Goal: Task Accomplishment & Management: Manage account settings

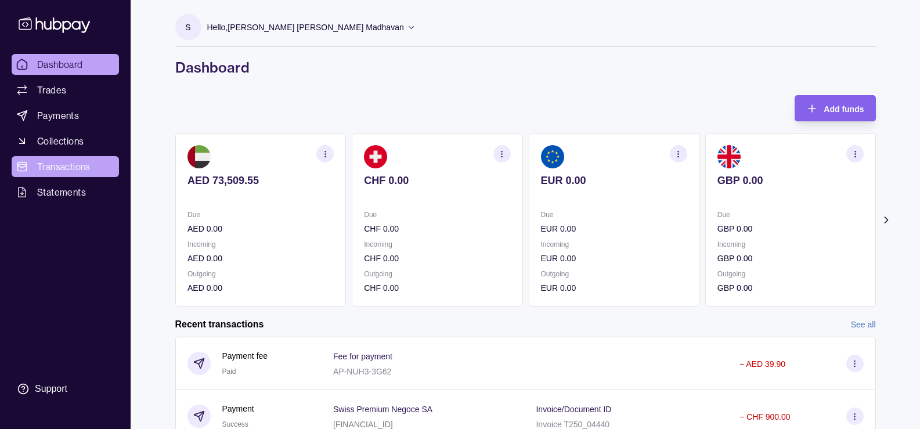
click at [71, 169] on span "Transactions" at bounding box center [63, 167] width 53 height 14
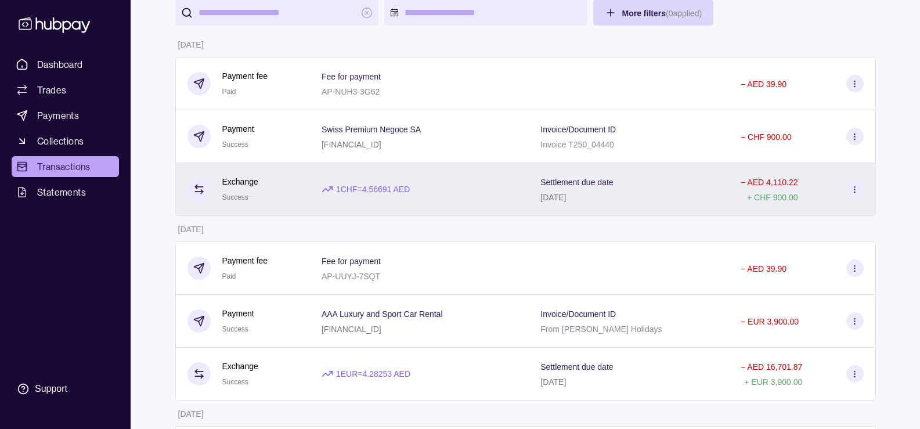
scroll to position [116, 0]
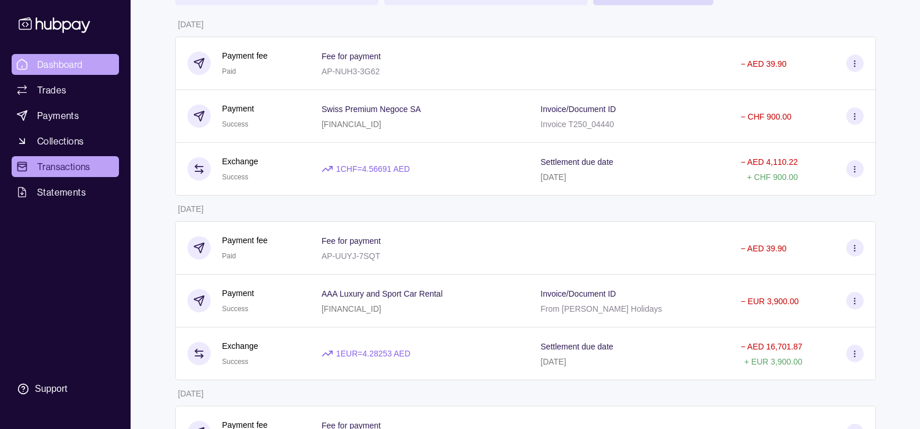
click at [68, 65] on span "Dashboard" at bounding box center [60, 64] width 46 height 14
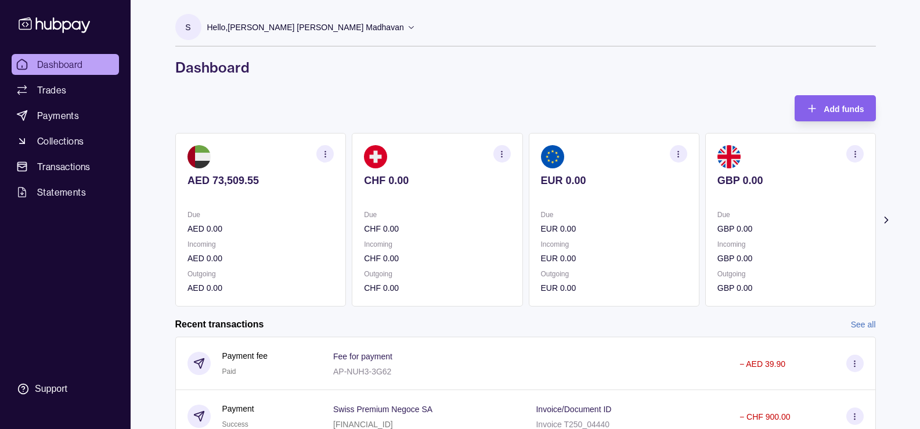
click at [404, 31] on p "Hello, [PERSON_NAME] [PERSON_NAME] Madhavan" at bounding box center [305, 27] width 197 height 13
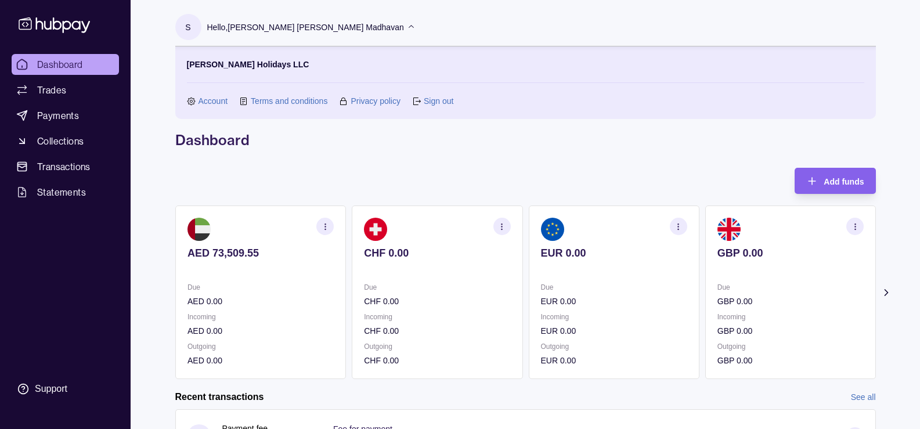
click at [429, 99] on link "Sign out" at bounding box center [439, 101] width 30 height 13
